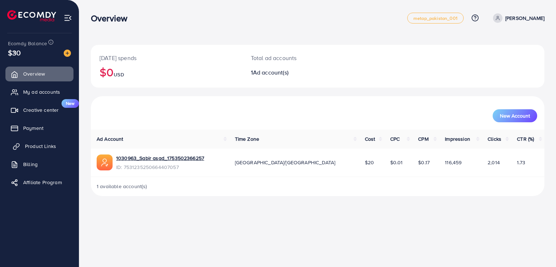
click at [43, 151] on link "Product Links" at bounding box center [39, 146] width 68 height 14
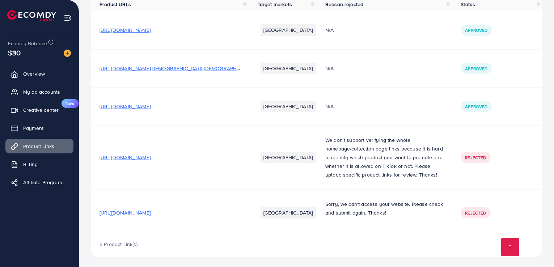
scroll to position [83, 0]
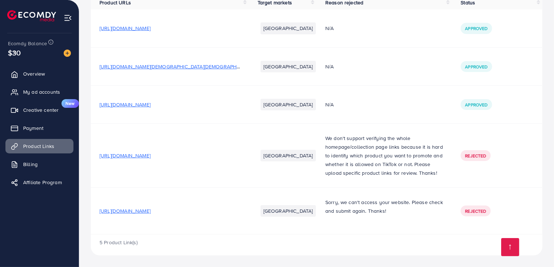
click at [44, 120] on ul "Overview My ad accounts Creative center New Payment Product Links Billing Affil…" at bounding box center [39, 131] width 79 height 134
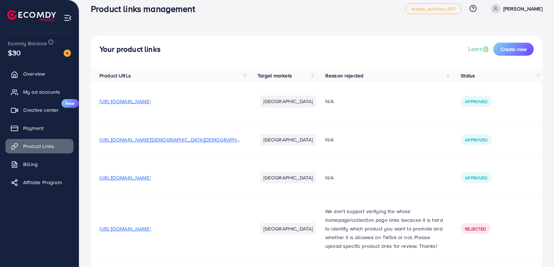
scroll to position [5, 0]
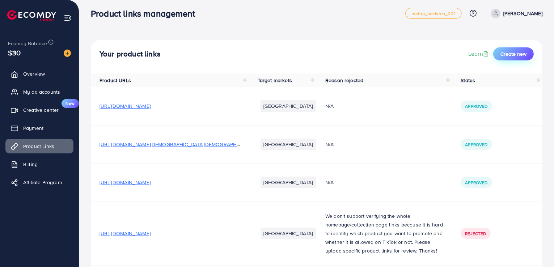
click at [503, 54] on span "Create new" at bounding box center [514, 53] width 26 height 7
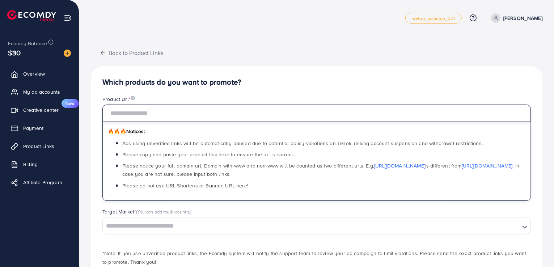
click at [371, 112] on input "text" at bounding box center [316, 113] width 429 height 17
paste input "**********"
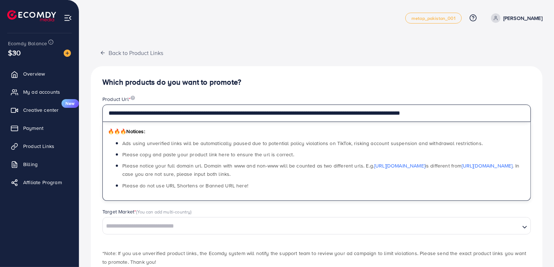
type input "**********"
click at [500, 117] on input "**********" at bounding box center [316, 113] width 429 height 17
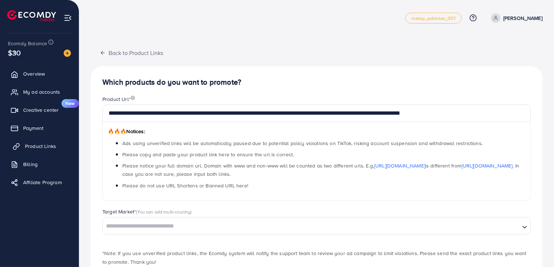
click at [41, 147] on span "Product Links" at bounding box center [40, 146] width 31 height 7
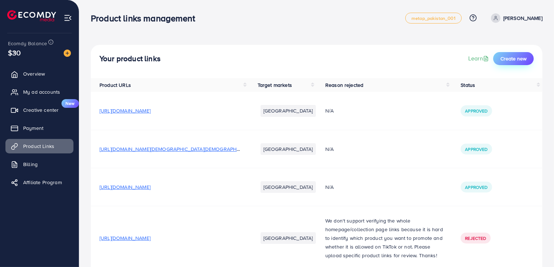
click at [498, 62] on button "Create new" at bounding box center [513, 58] width 41 height 13
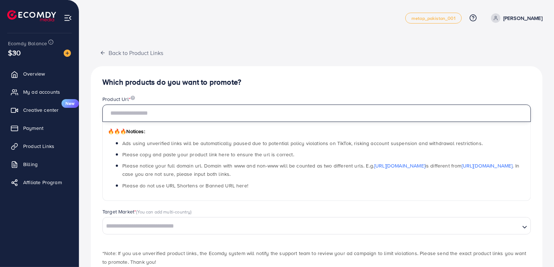
click at [331, 119] on input "text" at bounding box center [316, 113] width 429 height 17
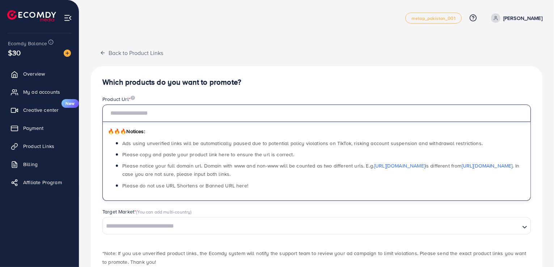
click at [331, 119] on input "text" at bounding box center [316, 113] width 429 height 17
paste input "**********"
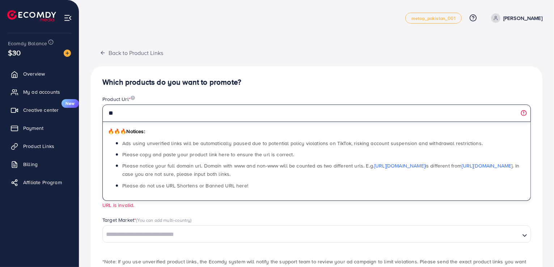
type input "*"
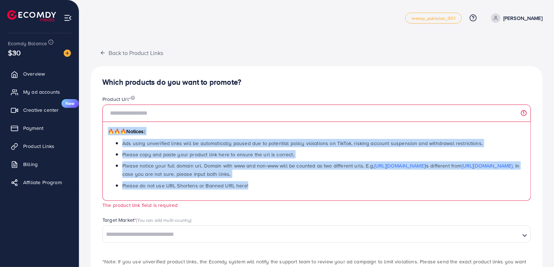
drag, startPoint x: 261, startPoint y: 182, endPoint x: 106, endPoint y: 126, distance: 164.7
click at [106, 126] on div "🔥🔥🔥 Notices: Ads using unverified links will be automatically paused due to pot…" at bounding box center [316, 161] width 429 height 79
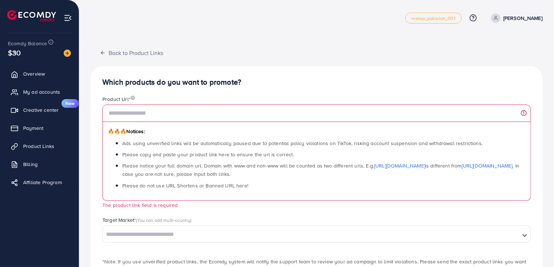
click at [266, 70] on div "Which products do you want to promote? Product Url * 🔥🔥🔥 Notices: Ads using unv…" at bounding box center [317, 187] width 452 height 242
click at [57, 140] on link "Product Links" at bounding box center [39, 146] width 68 height 14
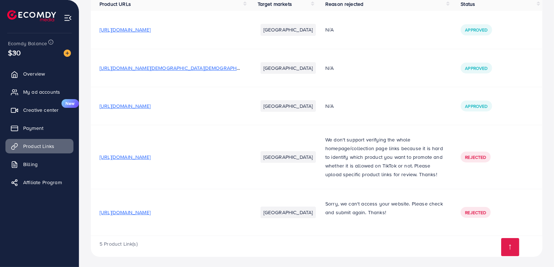
scroll to position [83, 0]
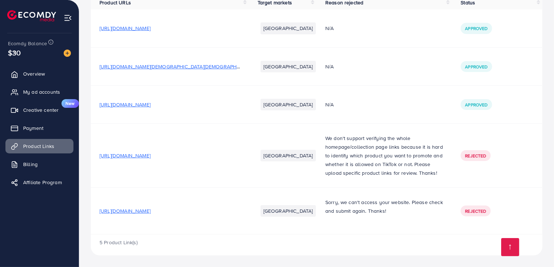
drag, startPoint x: 213, startPoint y: 157, endPoint x: 416, endPoint y: 83, distance: 216.4
click at [416, 83] on td "N/A" at bounding box center [384, 66] width 135 height 38
click at [476, 210] on span "Rejected" at bounding box center [475, 211] width 21 height 6
click at [276, 211] on li "Pakistan" at bounding box center [288, 211] width 55 height 12
drag, startPoint x: 129, startPoint y: 243, endPoint x: 98, endPoint y: 241, distance: 31.2
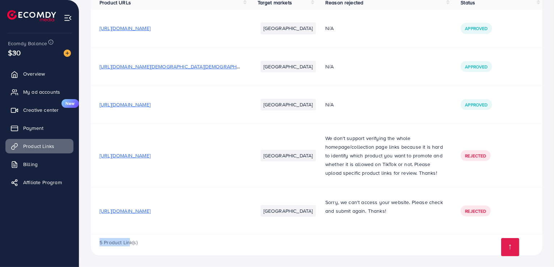
click at [98, 241] on div "5 Product Link(s)" at bounding box center [317, 245] width 452 height 21
click at [93, 233] on td "https://admin.shopify.com/store/gc9hmx-eu/products/9113677562102" at bounding box center [170, 211] width 158 height 47
click at [514, 249] on link at bounding box center [510, 247] width 18 height 18
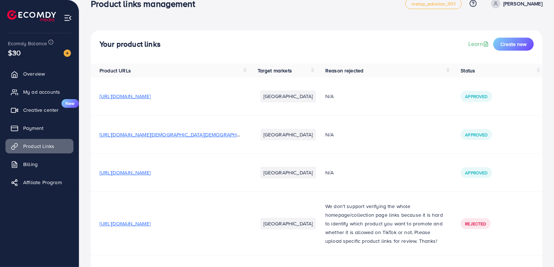
scroll to position [0, 0]
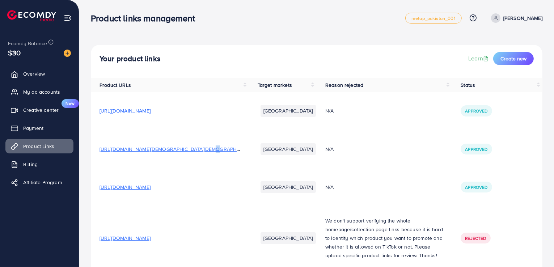
click at [199, 149] on span "https://gc9hmx-eu.myshopify.com/products/bath-anti-slip-slippers-for-bathroom-a…" at bounding box center [179, 149] width 158 height 7
